Goal: Use online tool/utility

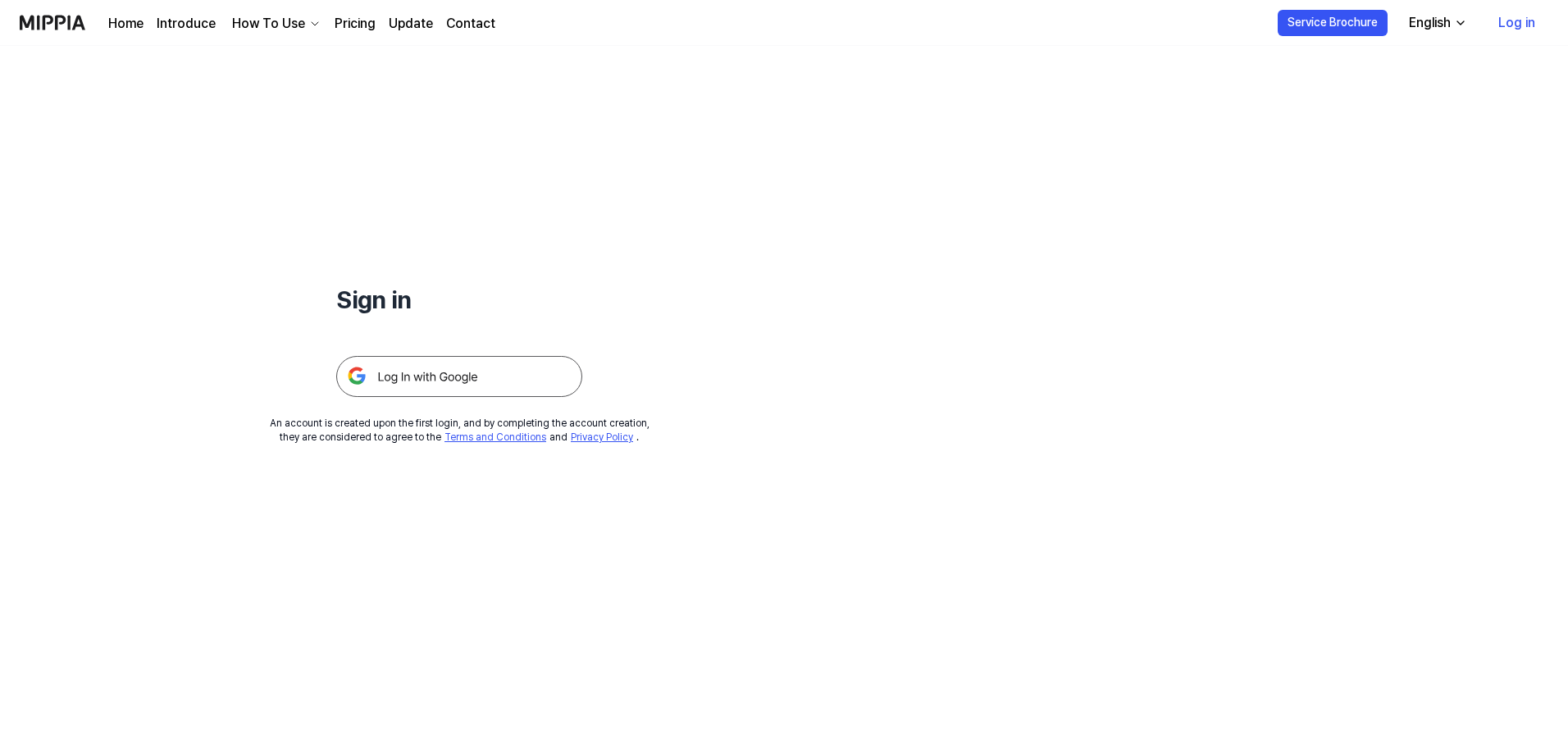
click at [466, 379] on img at bounding box center [459, 376] width 246 height 41
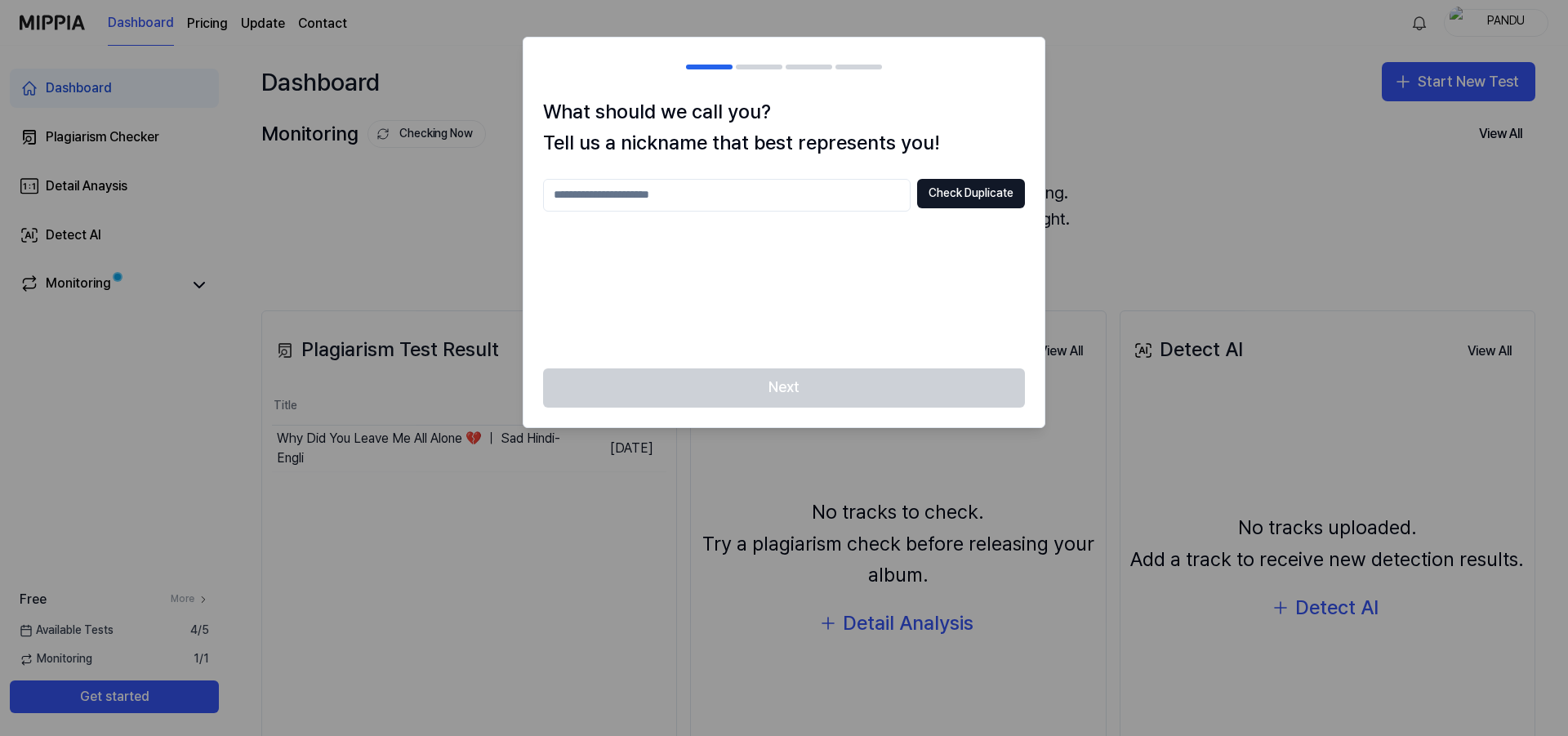
click at [714, 196] on input "text" at bounding box center [726, 195] width 368 height 32
type input "*****"
drag, startPoint x: 975, startPoint y: 179, endPoint x: 975, endPoint y: 196, distance: 17.0
click at [975, 181] on button "Check Duplicate" at bounding box center [971, 193] width 108 height 29
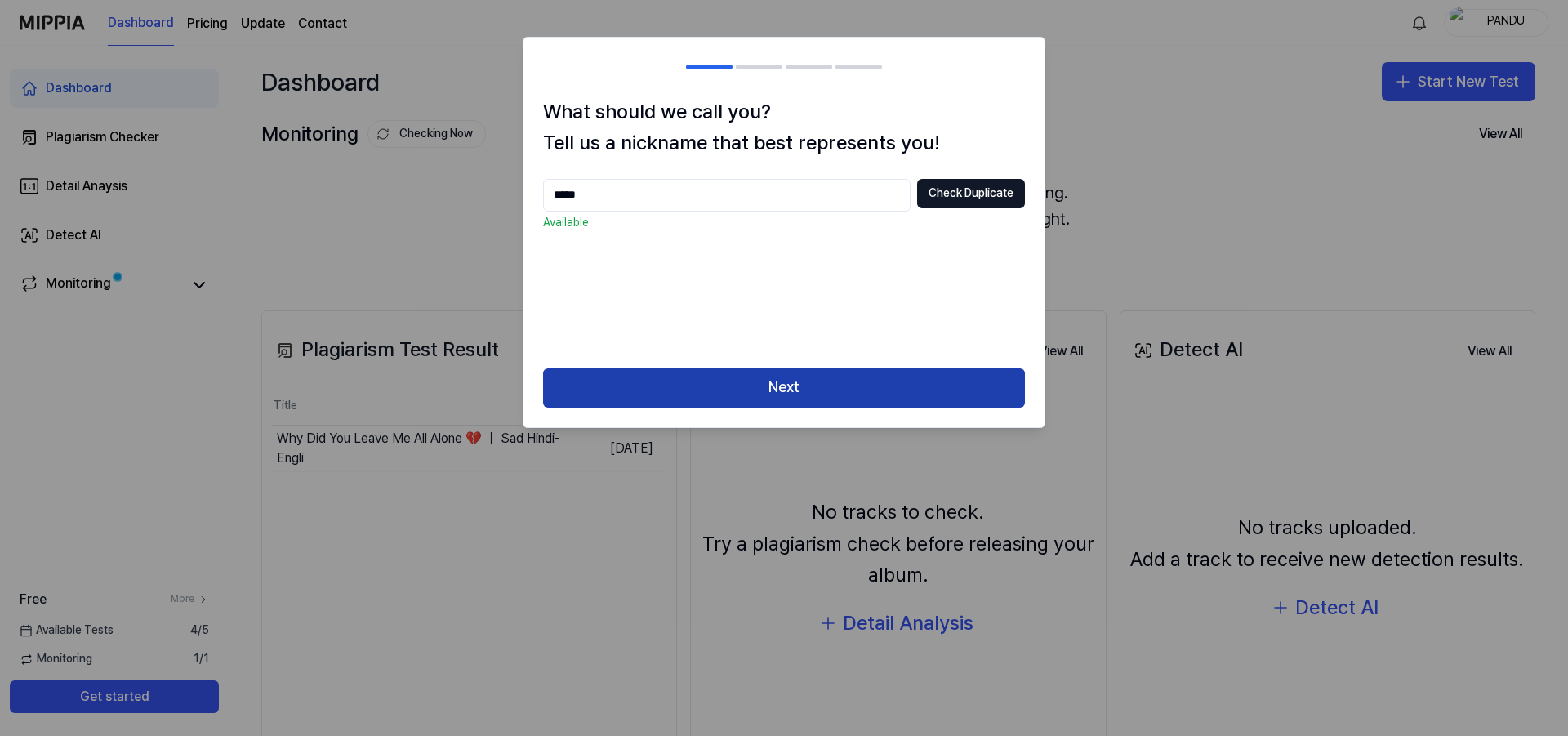
click at [787, 380] on button "Next" at bounding box center [784, 388] width 482 height 39
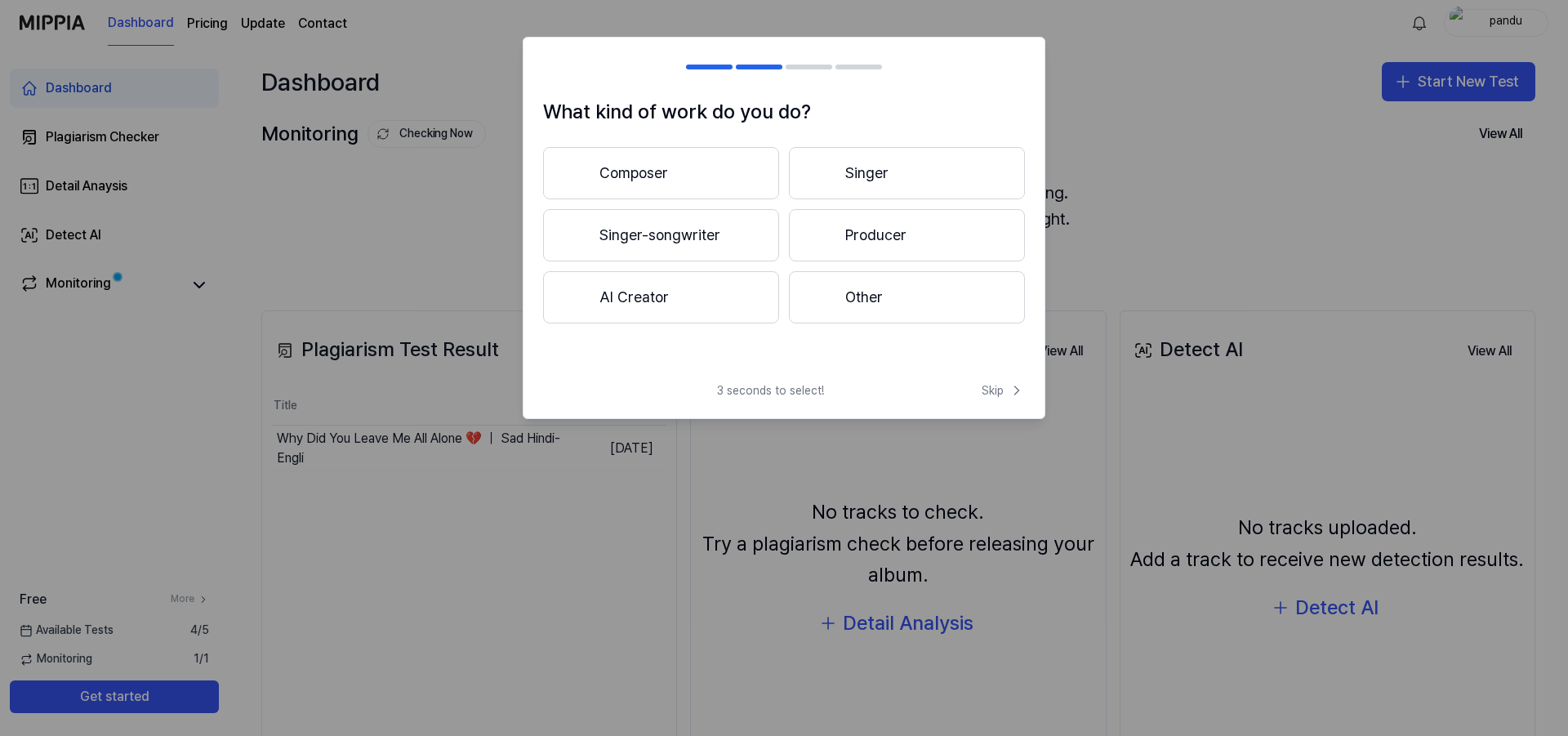
click at [669, 283] on button "AI Creator" at bounding box center [660, 297] width 236 height 52
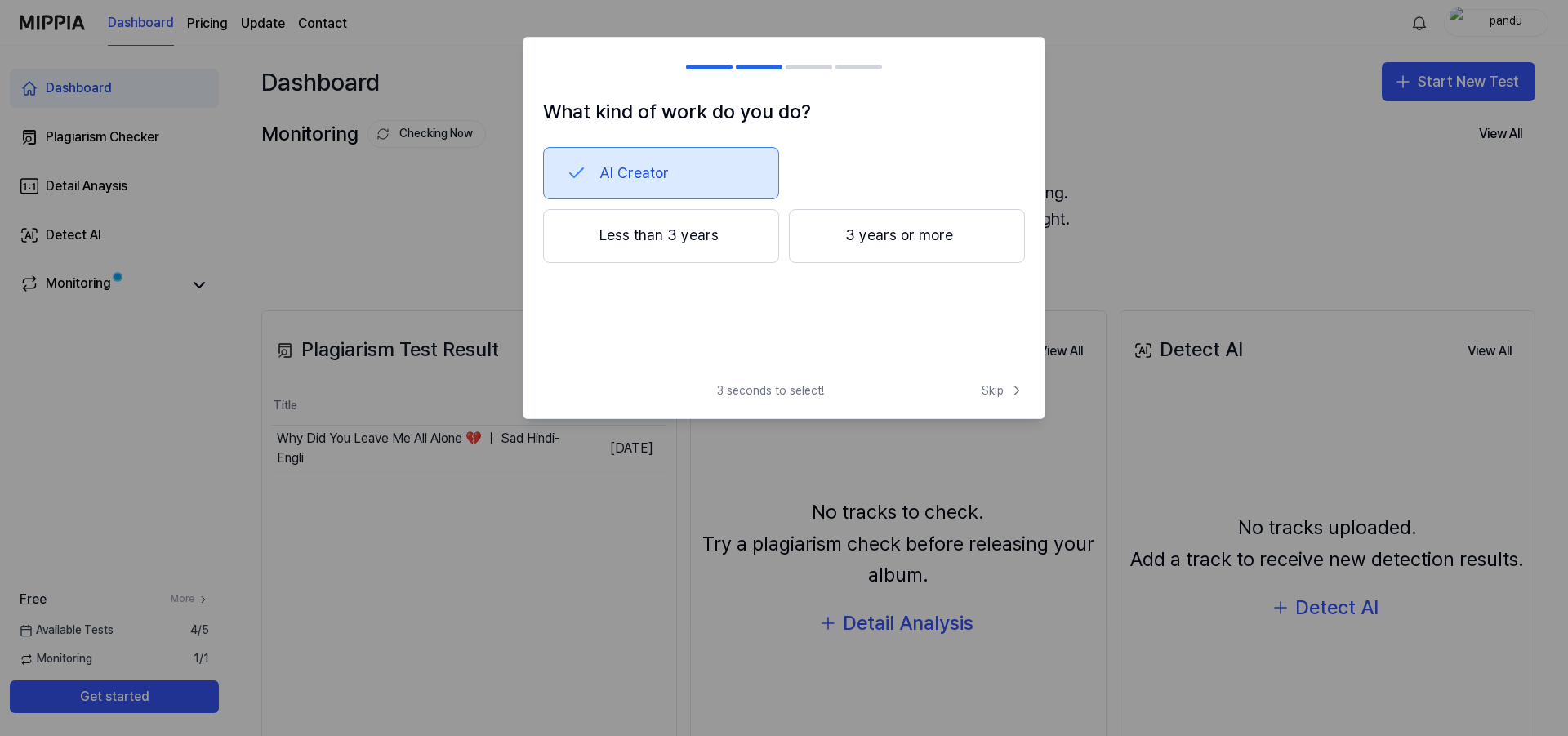
click at [661, 245] on button "Less than 3 years" at bounding box center [660, 235] width 236 height 54
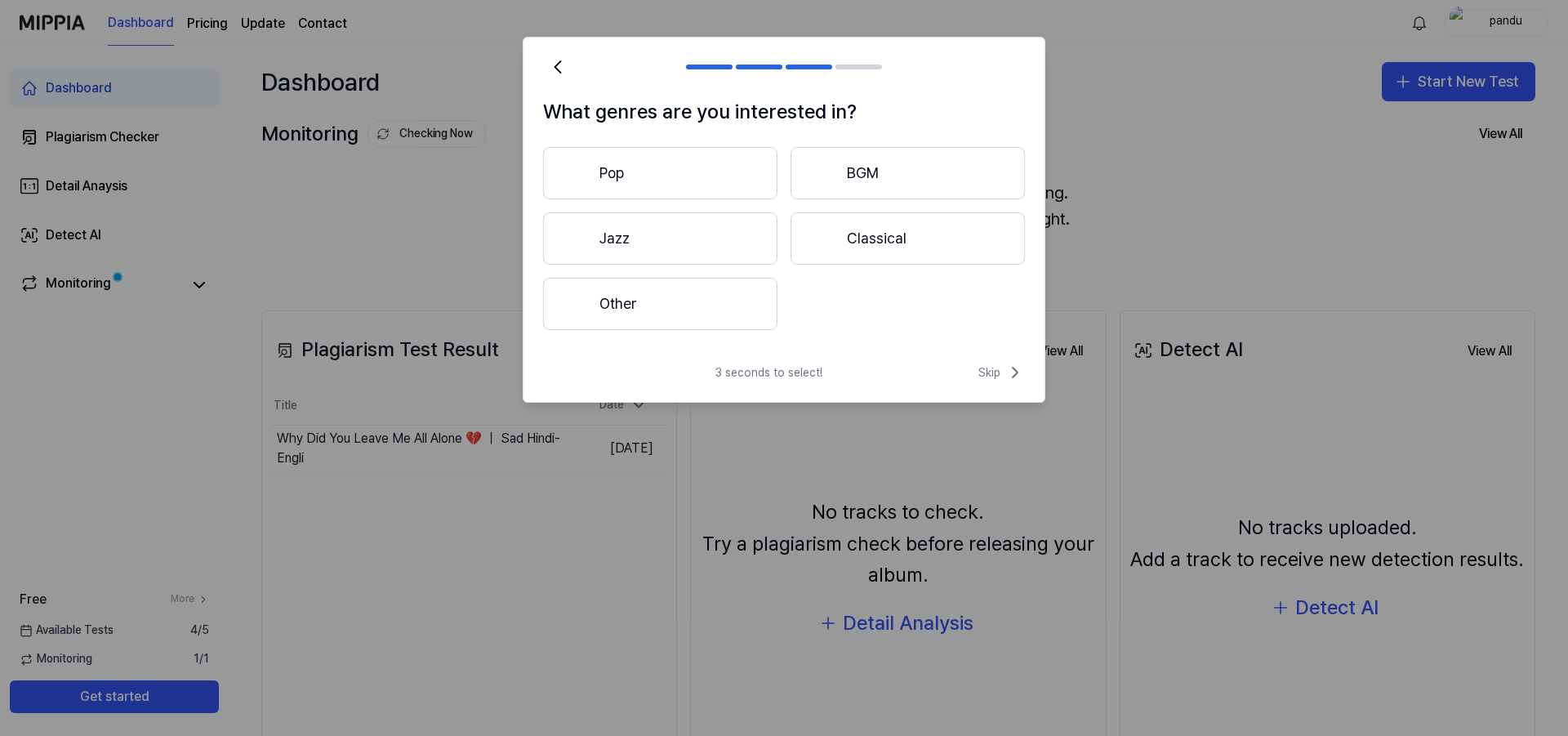
click at [872, 179] on button "BGM" at bounding box center [907, 172] width 234 height 52
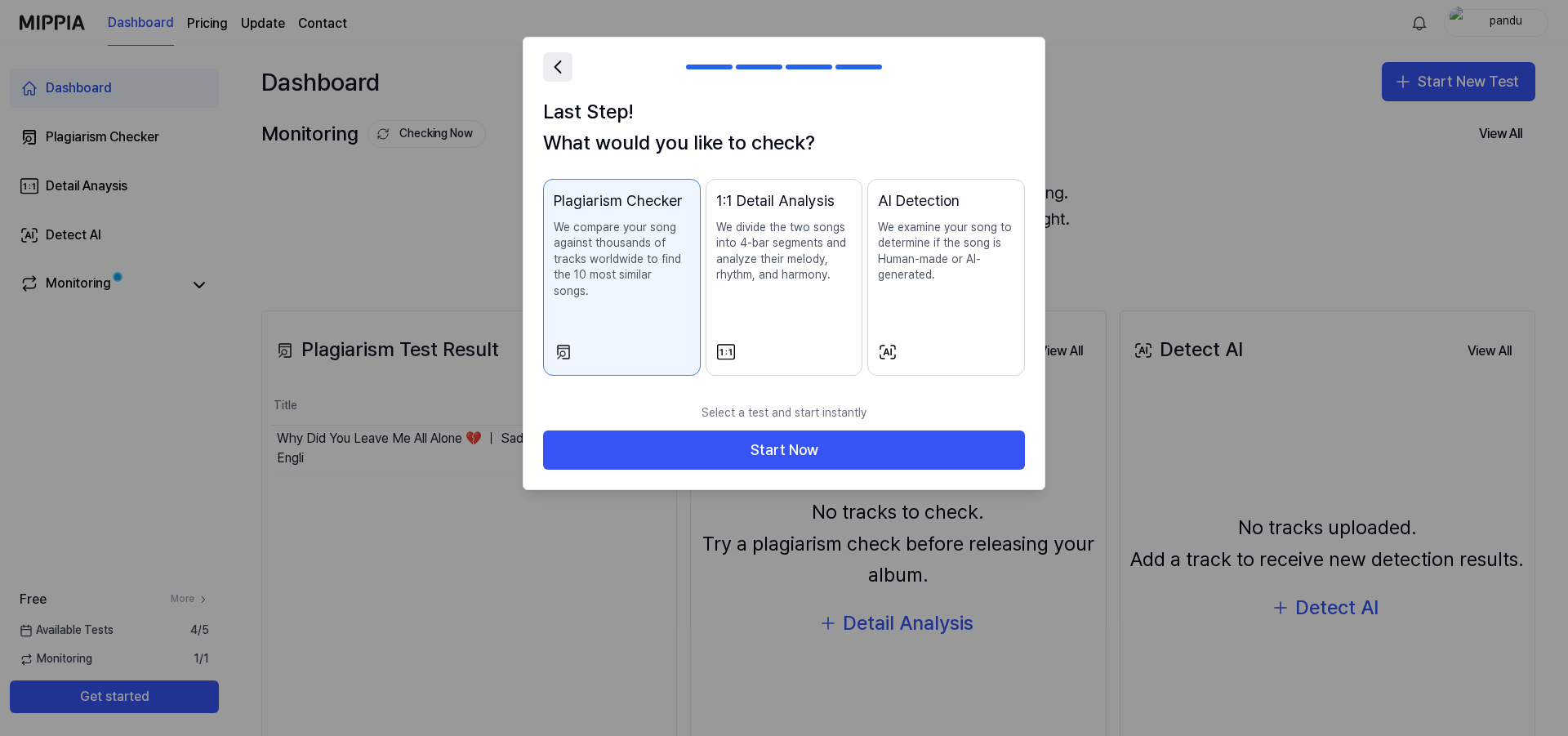
click at [563, 66] on icon at bounding box center [557, 67] width 23 height 23
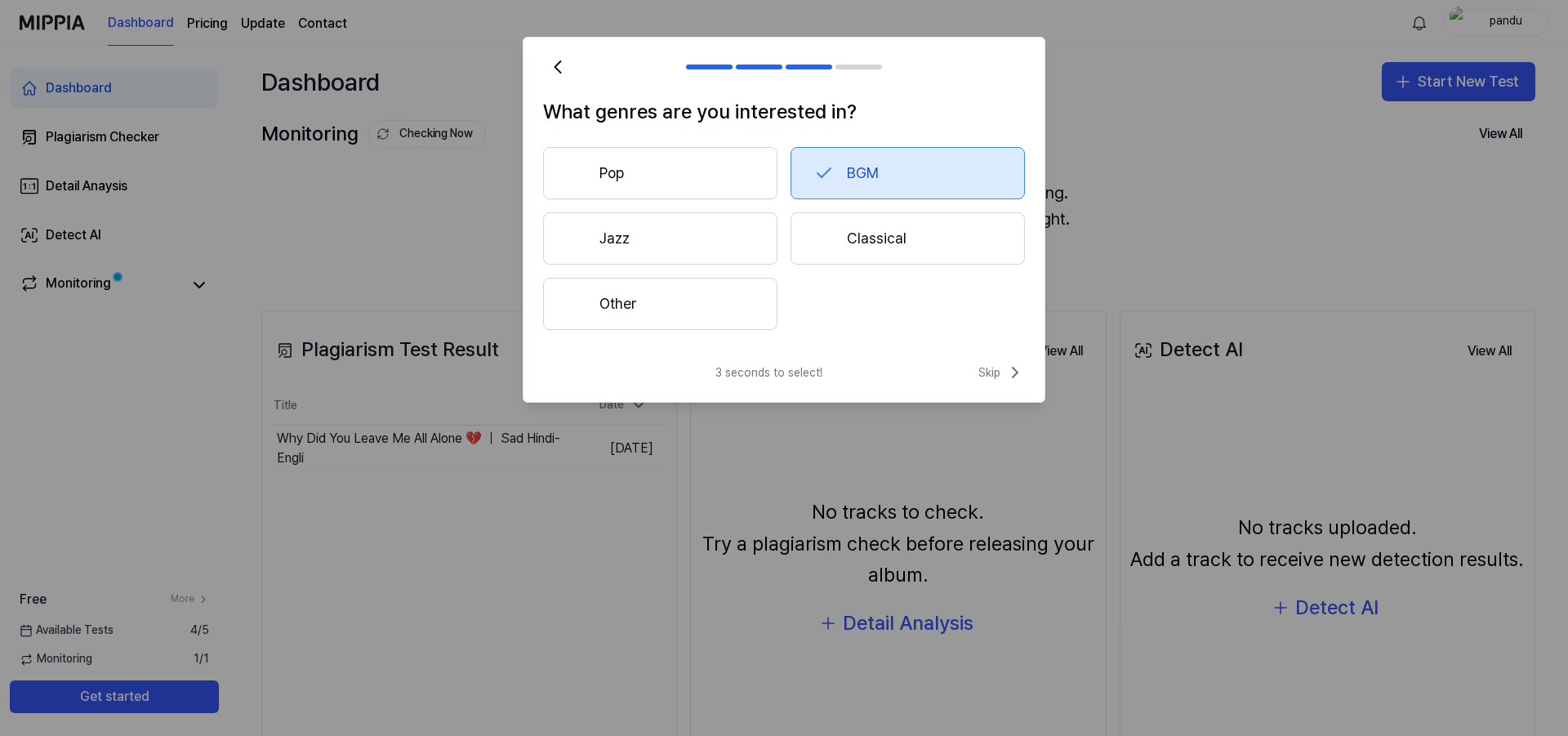
click at [657, 303] on button "Other" at bounding box center [659, 303] width 234 height 52
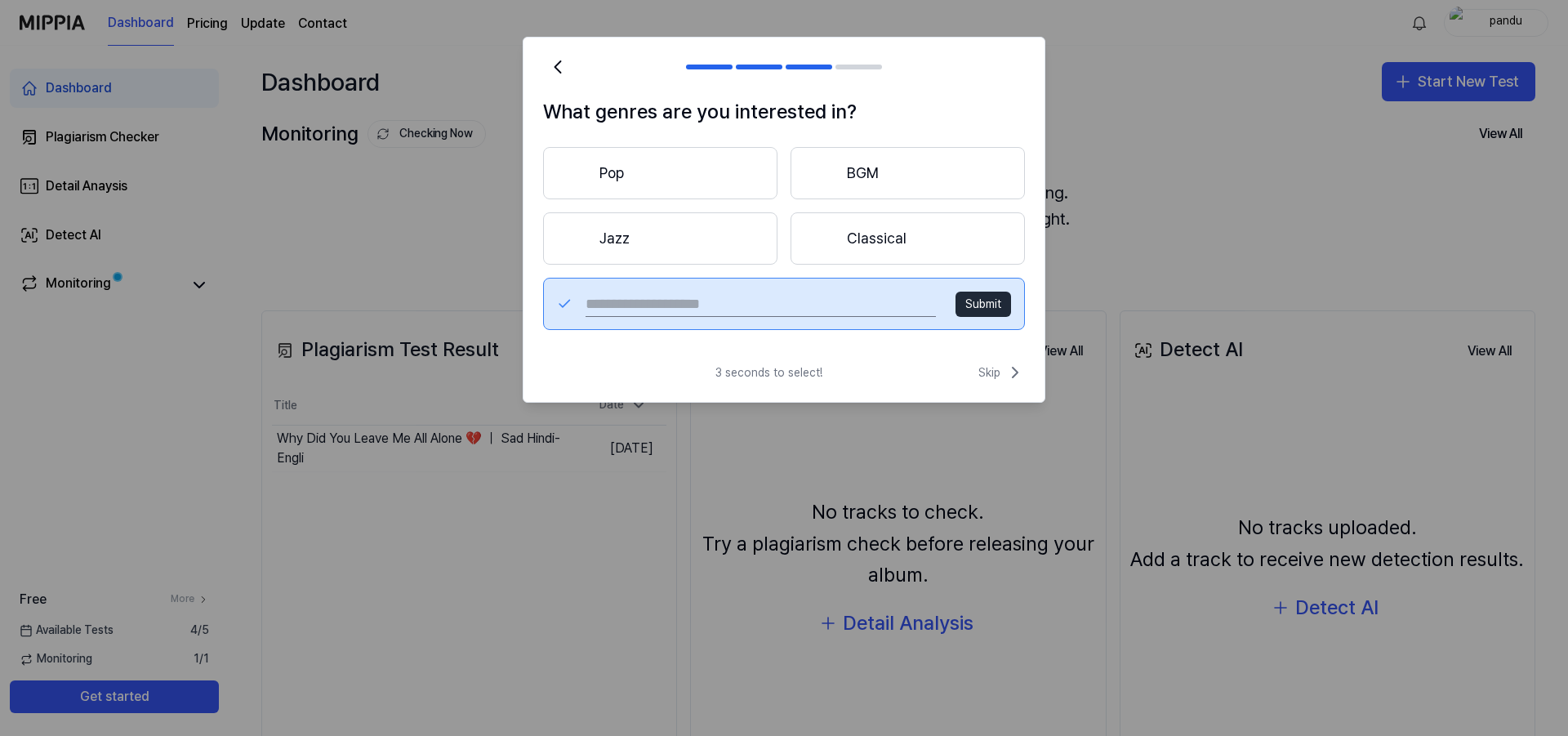
click at [854, 171] on button "BGM" at bounding box center [907, 172] width 234 height 52
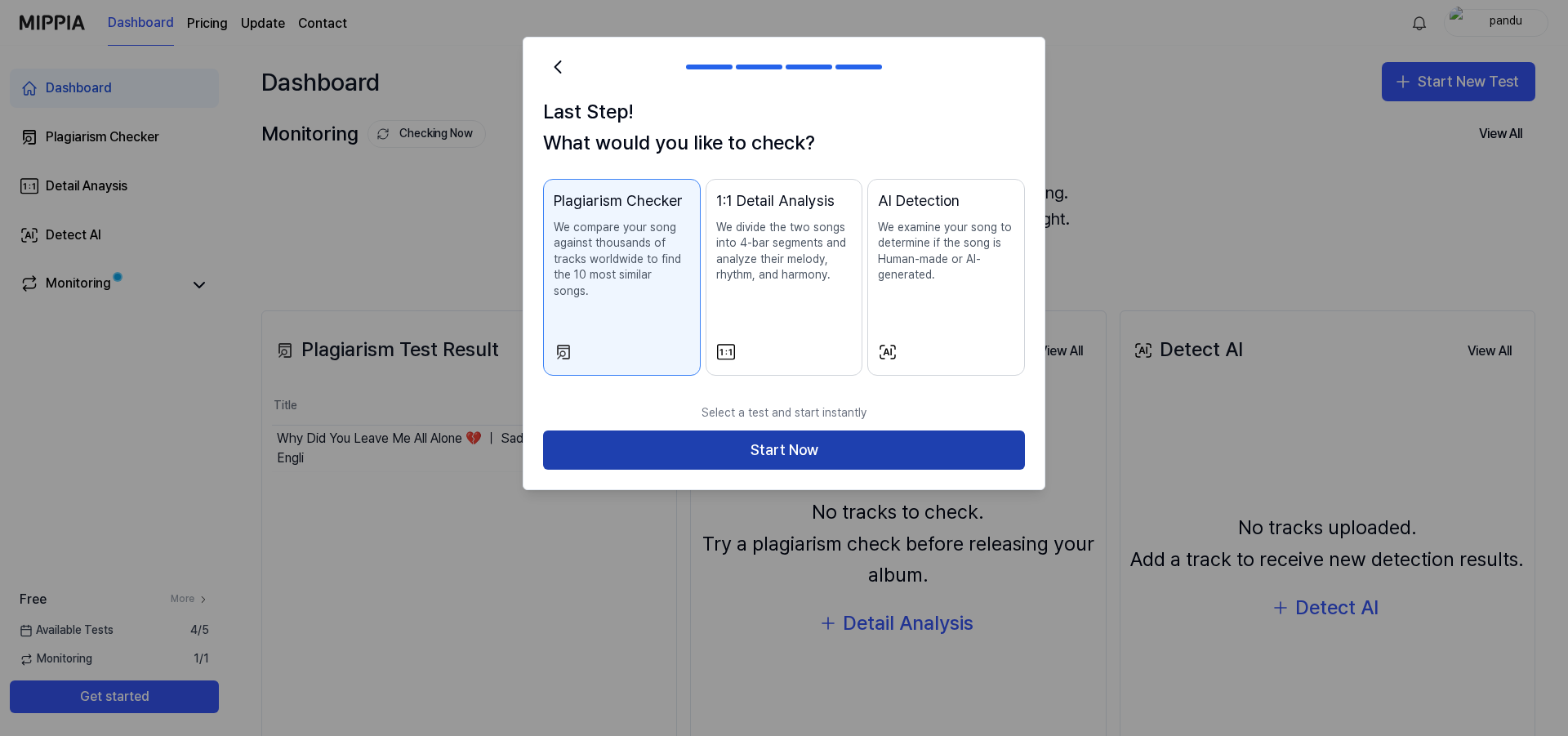
click at [829, 440] on button "Start Now" at bounding box center [784, 449] width 482 height 39
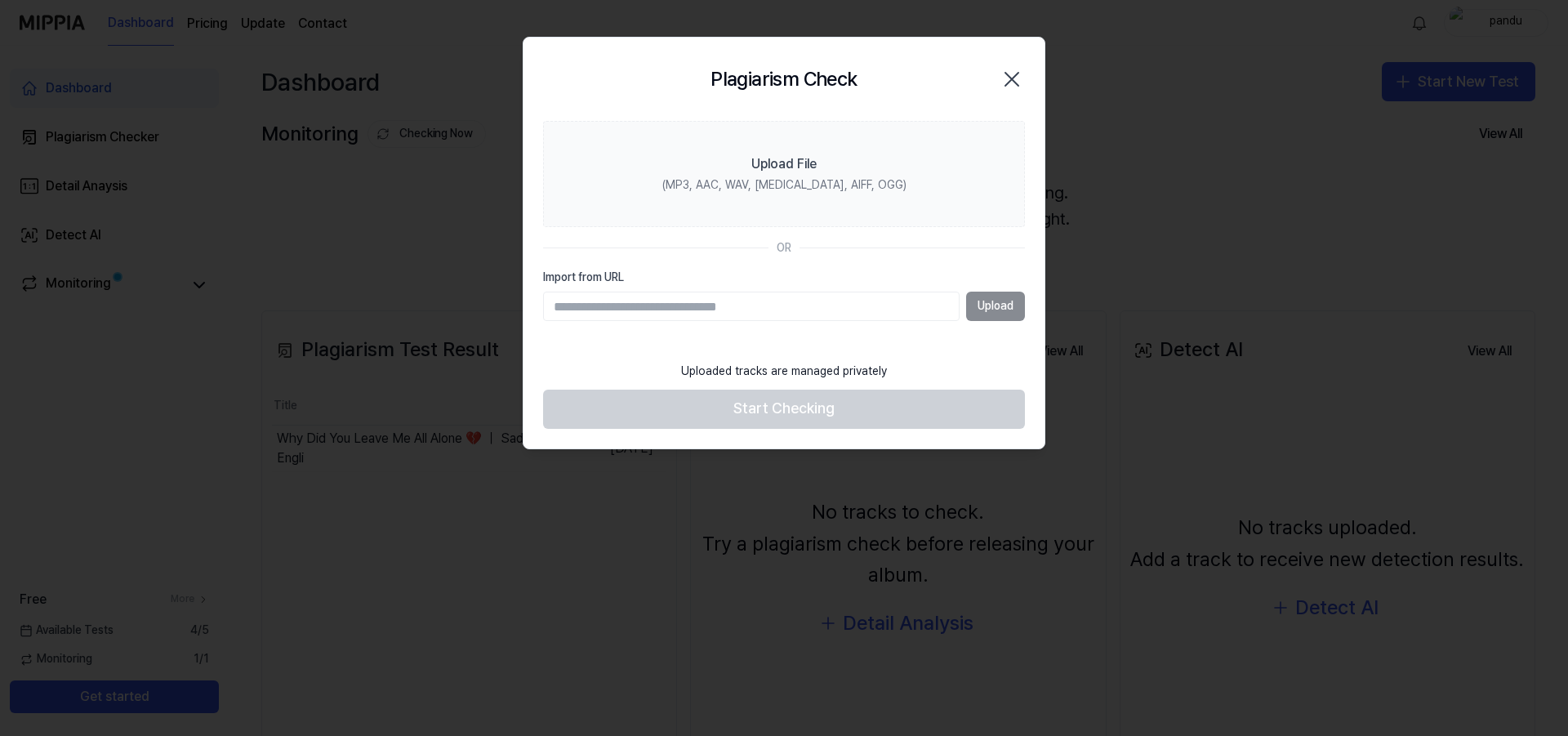
click at [1009, 78] on icon "button" at bounding box center [1011, 80] width 13 height 13
